Goal: Navigation & Orientation: Find specific page/section

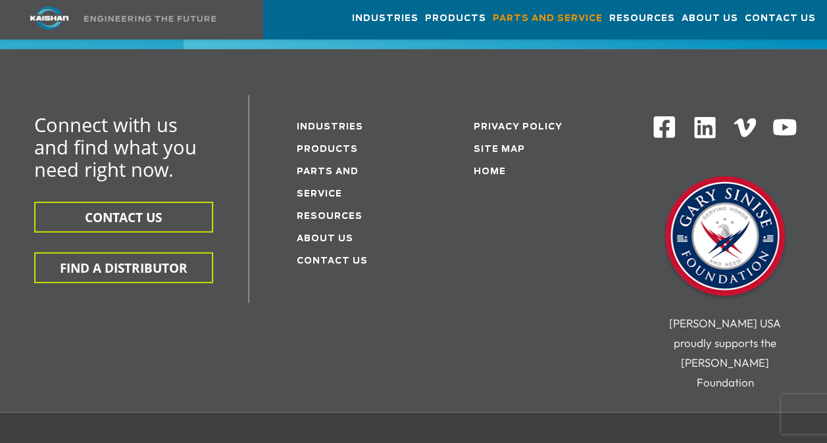
scroll to position [1973, 0]
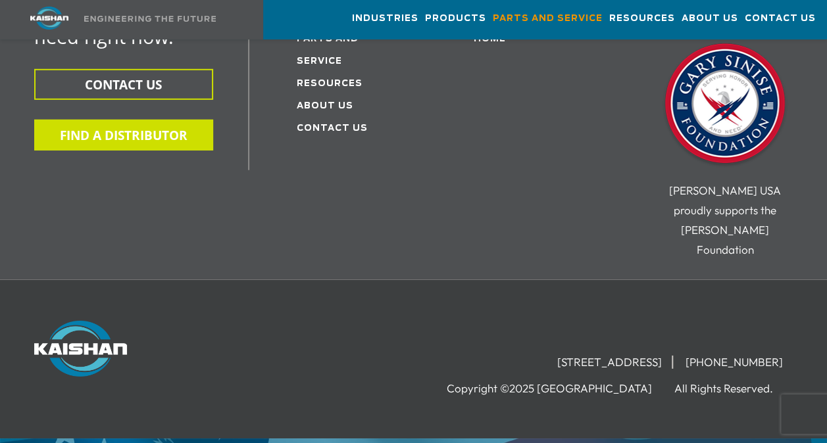
click at [155, 120] on button "FIND A DISTRIBUTOR" at bounding box center [123, 135] width 179 height 31
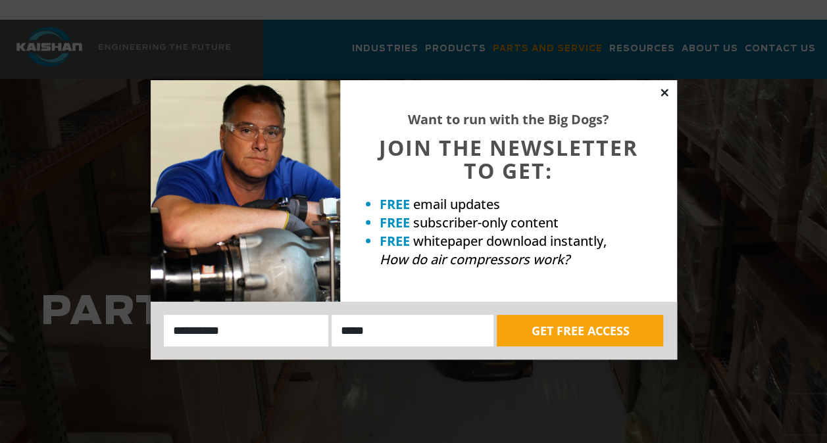
click at [662, 92] on icon at bounding box center [664, 93] width 12 height 12
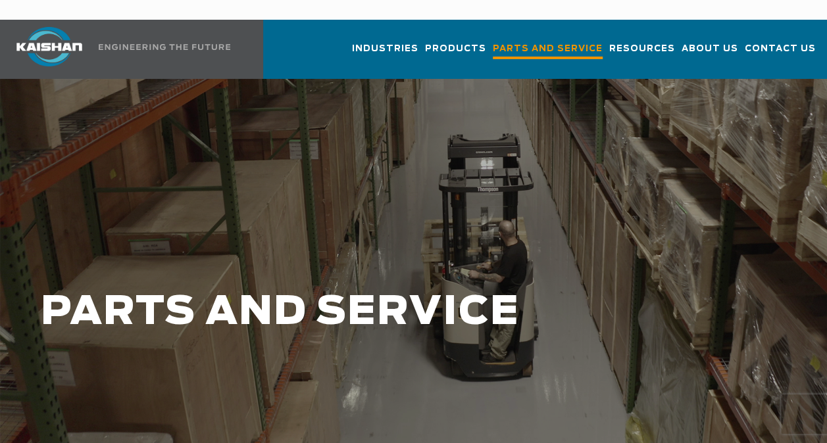
click at [591, 41] on span "Parts and Service" at bounding box center [548, 50] width 110 height 18
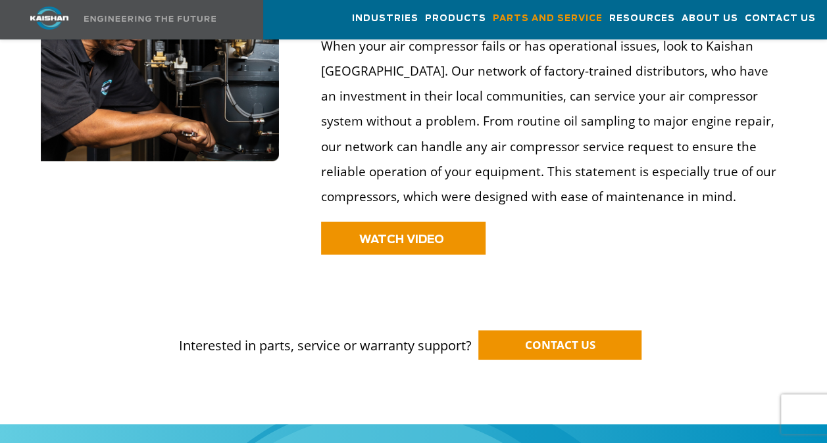
scroll to position [1095, 0]
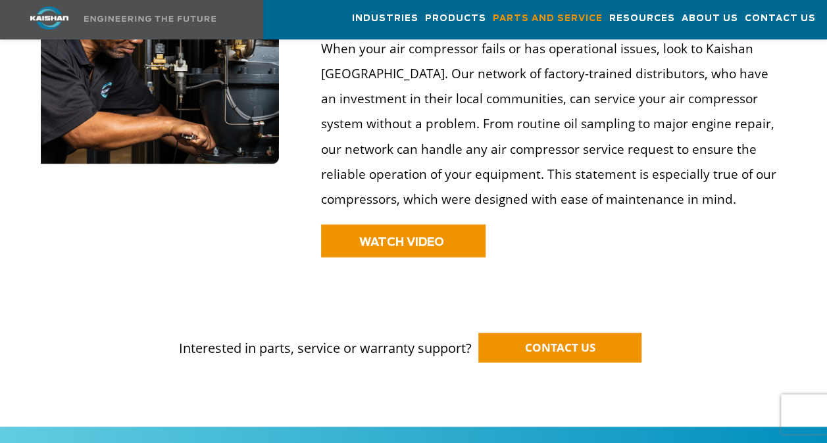
click at [824, 233] on div at bounding box center [413, 143] width 827 height 300
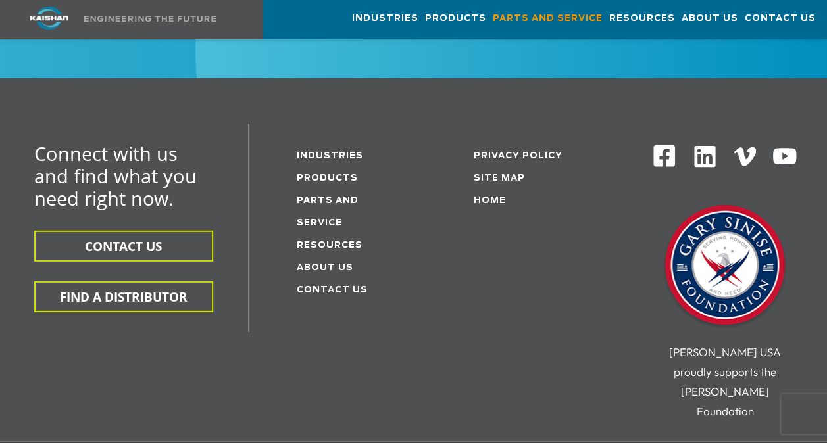
scroll to position [1898, 0]
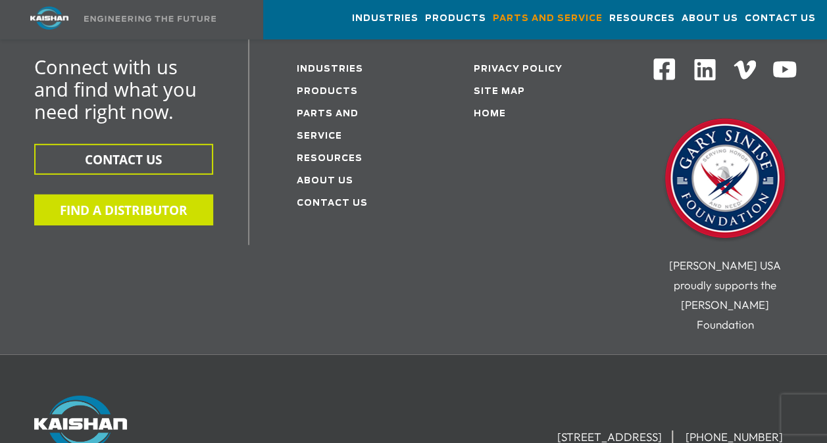
click at [177, 195] on button "FIND A DISTRIBUTOR" at bounding box center [123, 210] width 179 height 31
